Goal: Task Accomplishment & Management: Manage account settings

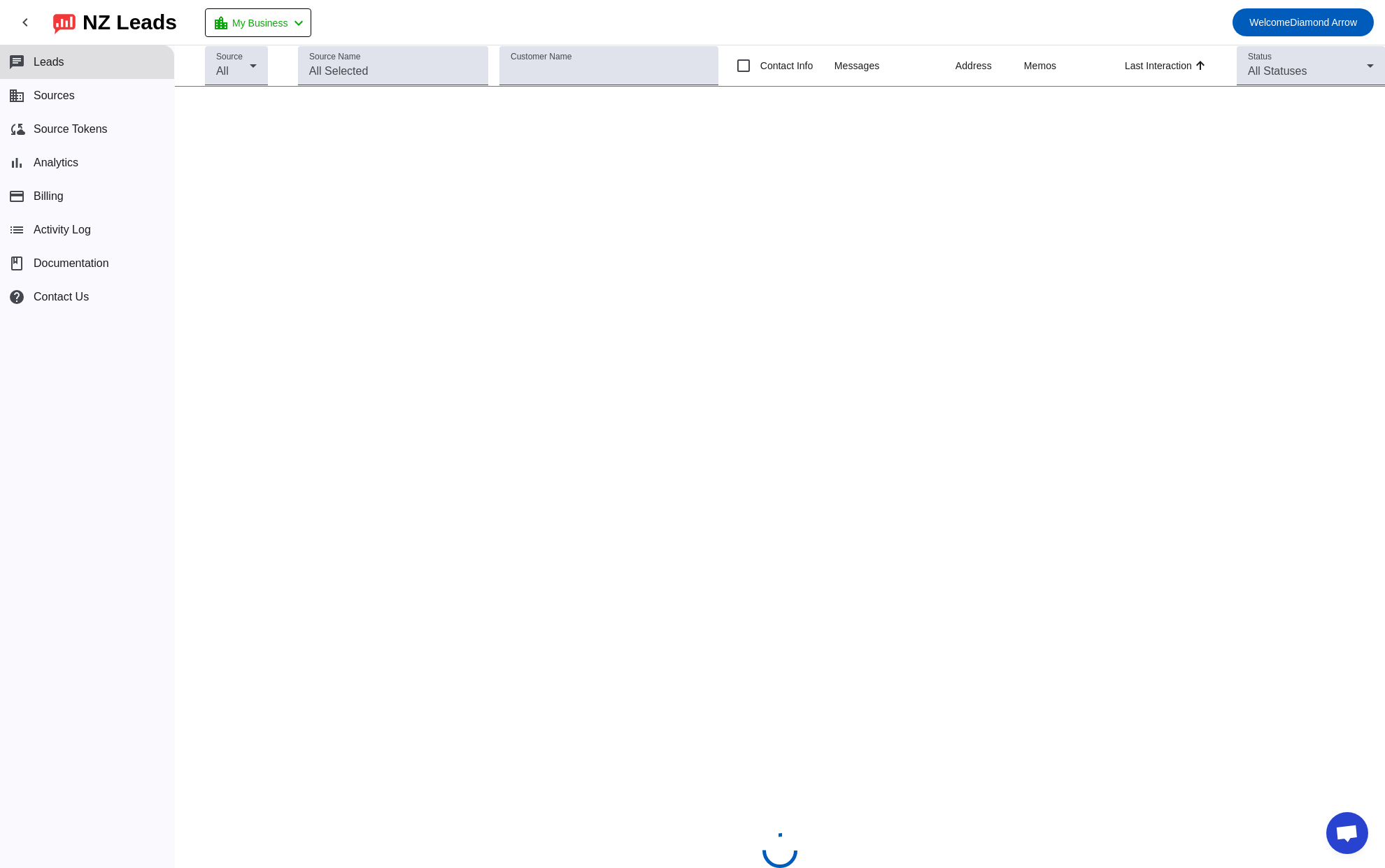
scroll to position [1021, 0]
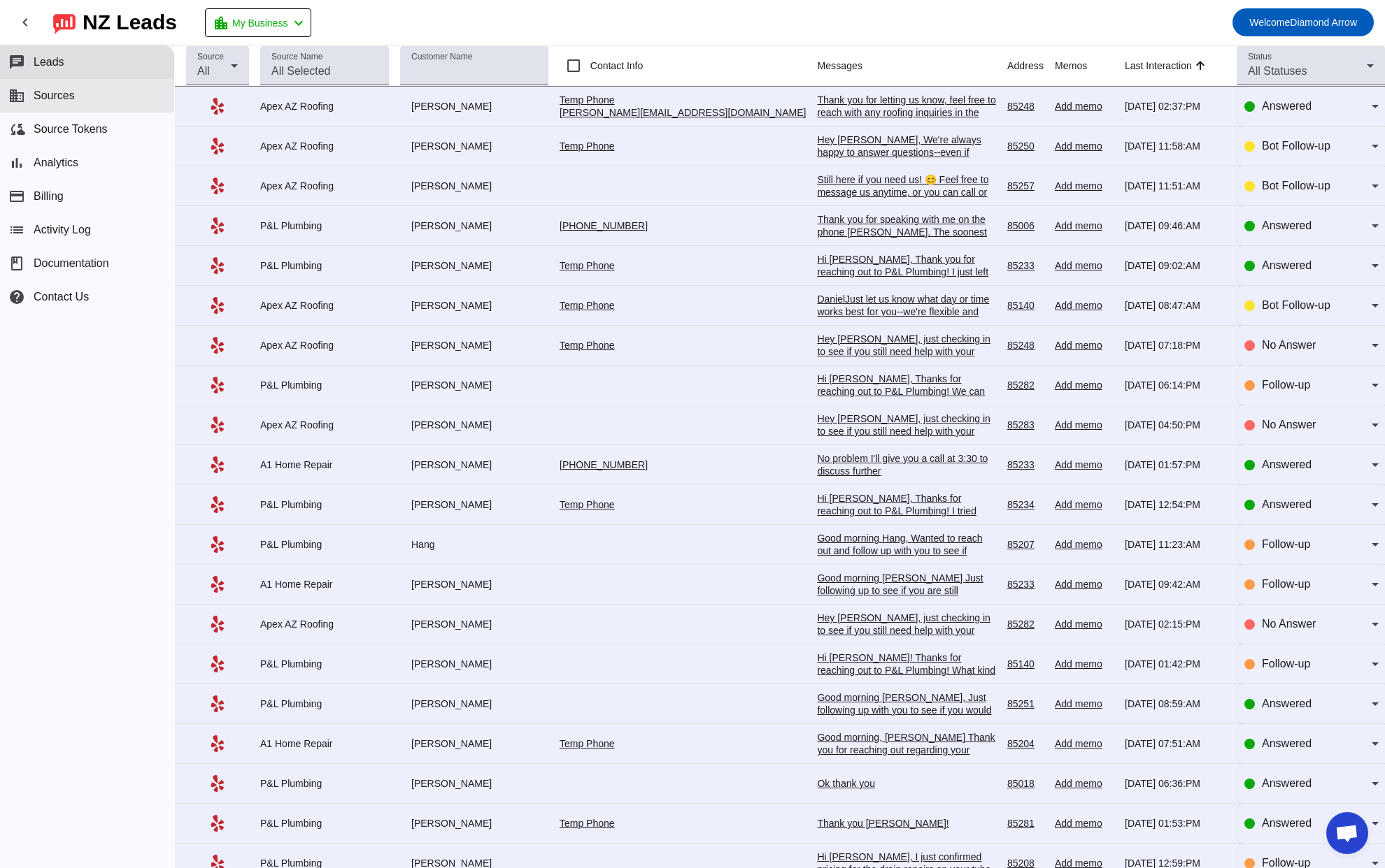
click at [70, 96] on span "Sources" at bounding box center [54, 96] width 41 height 12
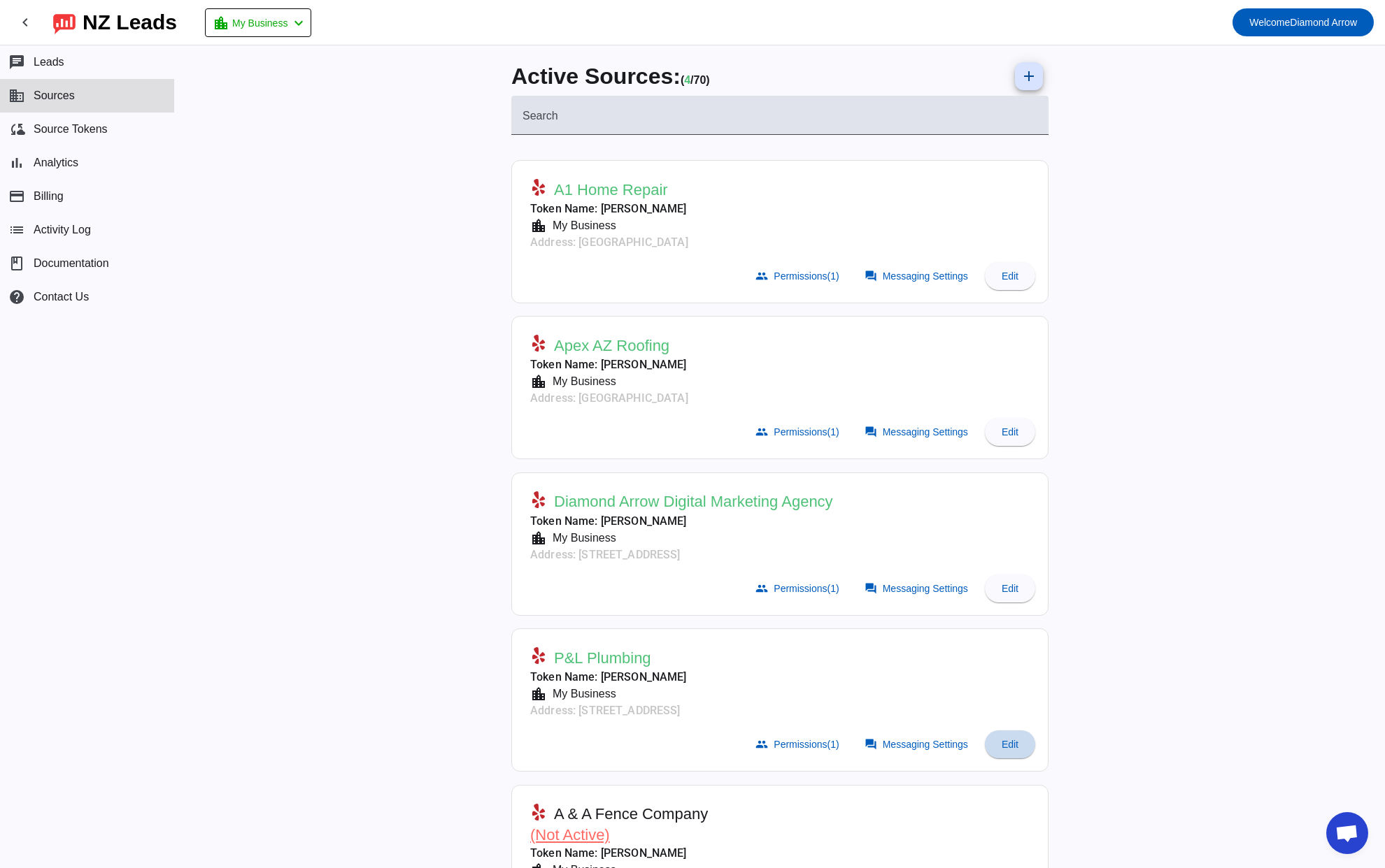
click at [1008, 740] on span "Edit" at bounding box center [1009, 744] width 17 height 11
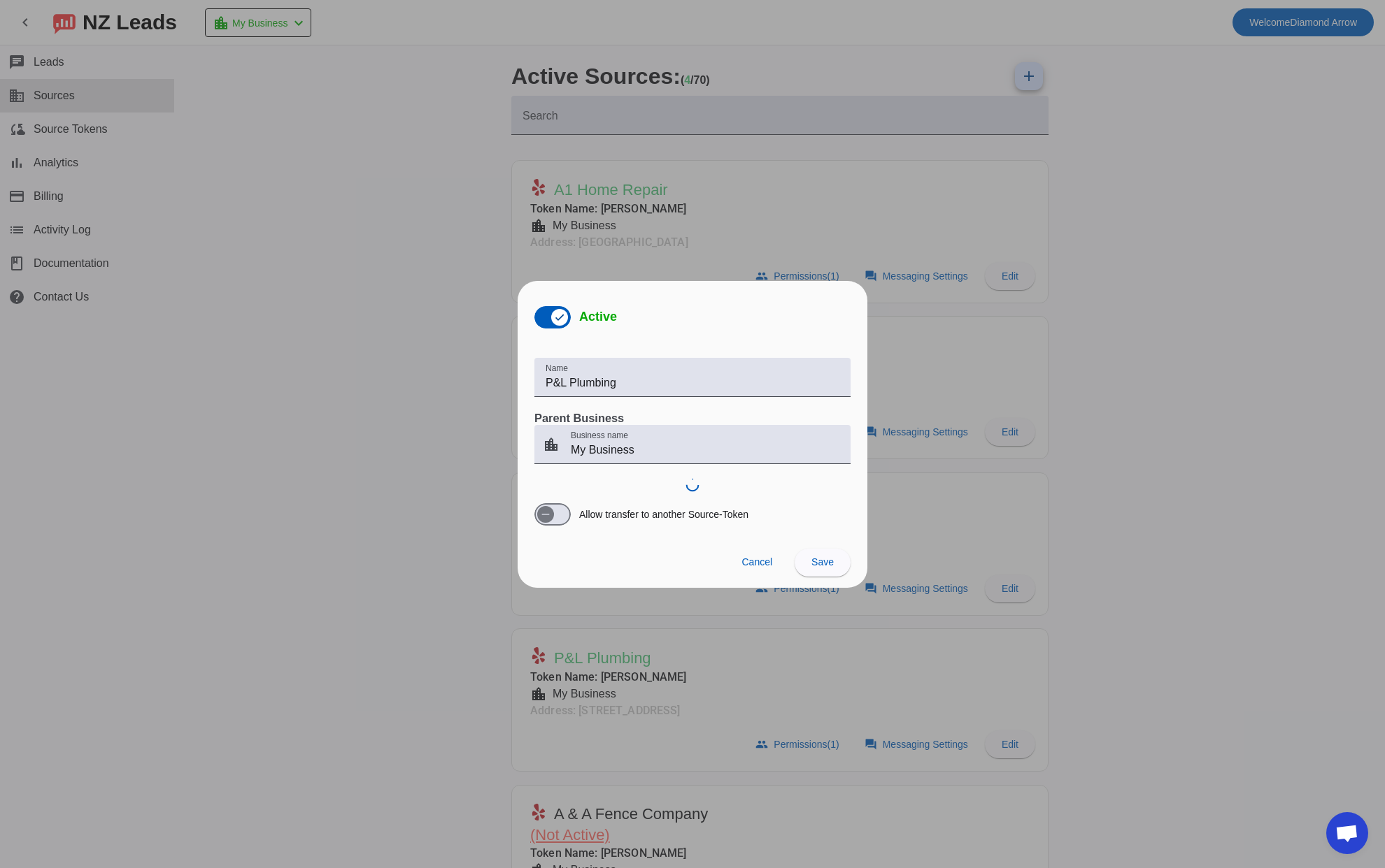
scroll to position [1021, 0]
click at [544, 318] on span "button" at bounding box center [552, 317] width 37 height 23
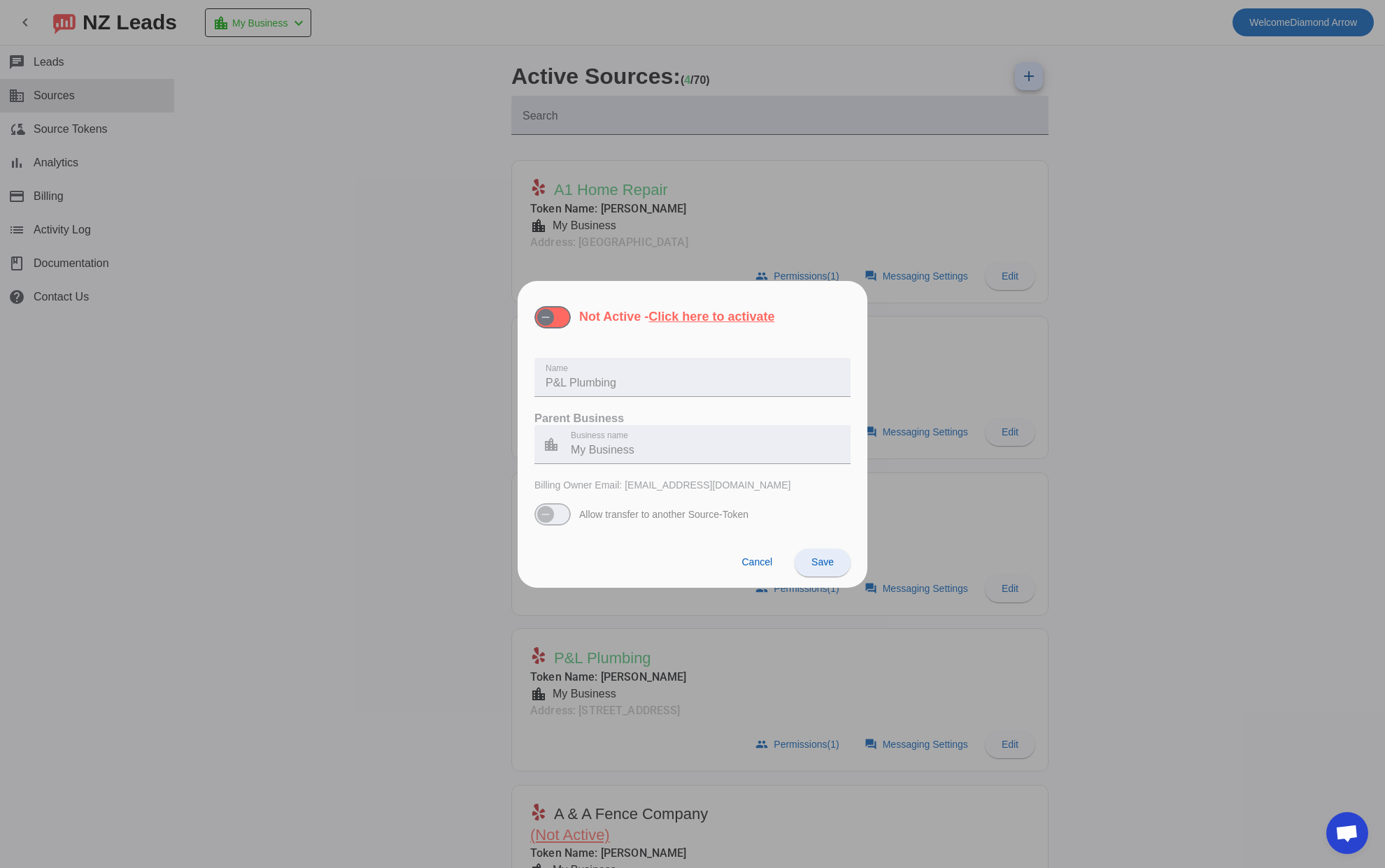
click at [823, 565] on span "Save" at bounding box center [823, 562] width 23 height 11
